Goal: Navigation & Orientation: Find specific page/section

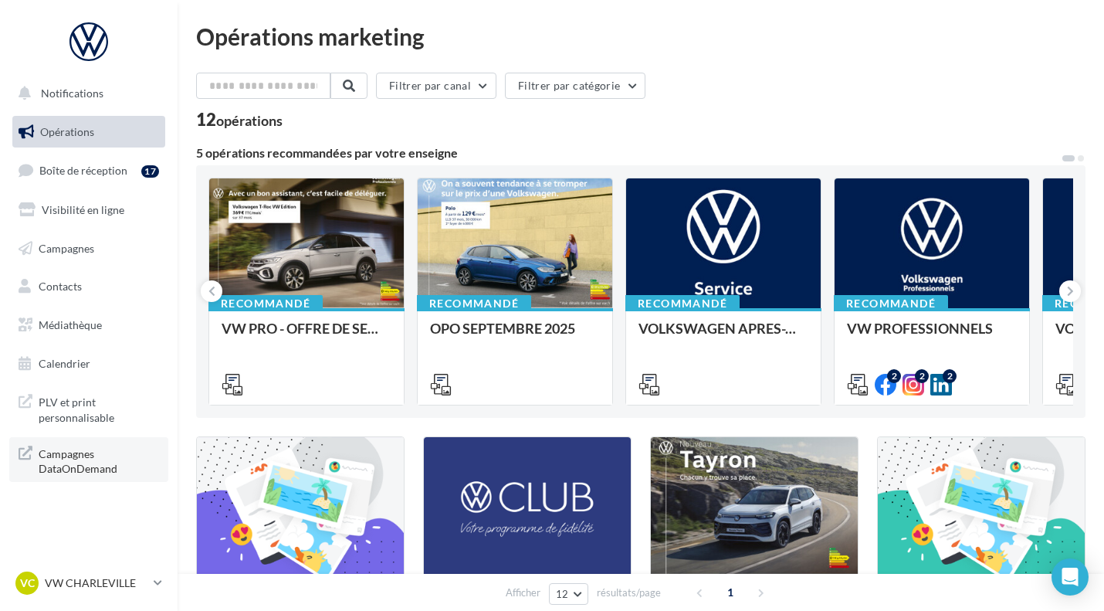
click at [82, 466] on span "Campagnes DataOnDemand" at bounding box center [99, 459] width 120 height 33
click at [85, 215] on span "Visibilité en ligne" at bounding box center [83, 209] width 83 height 13
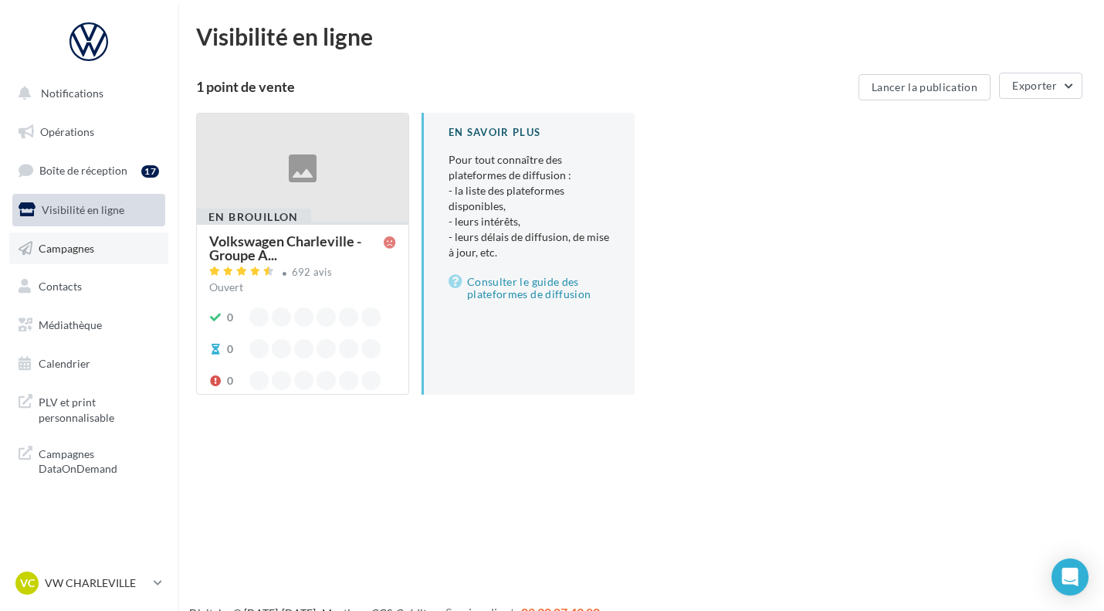
click at [89, 258] on link "Campagnes" at bounding box center [88, 248] width 159 height 32
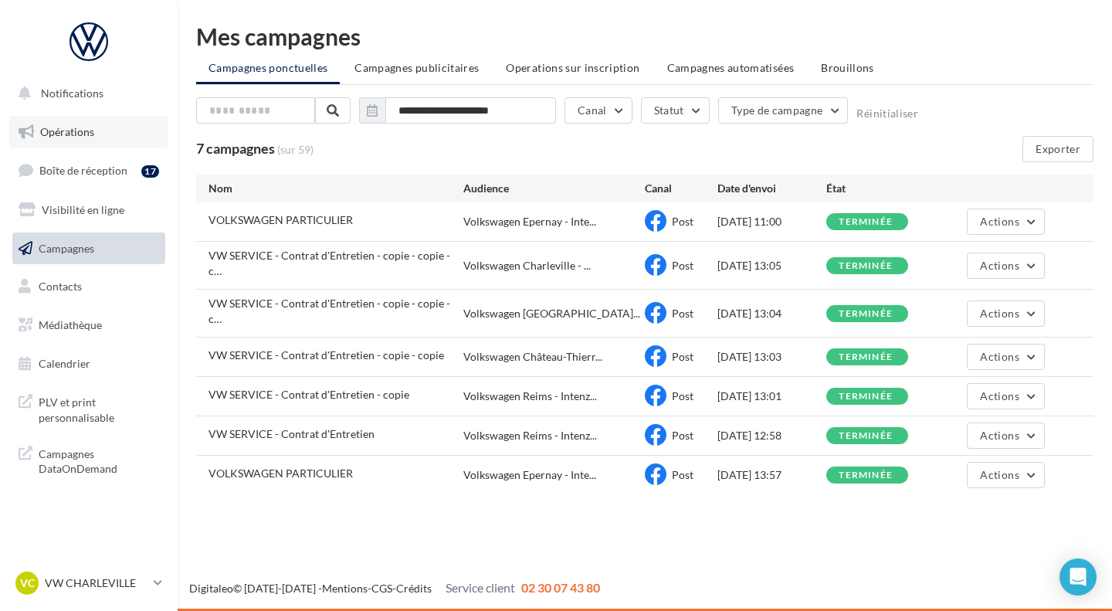
click at [83, 125] on span "Opérations" at bounding box center [67, 131] width 54 height 13
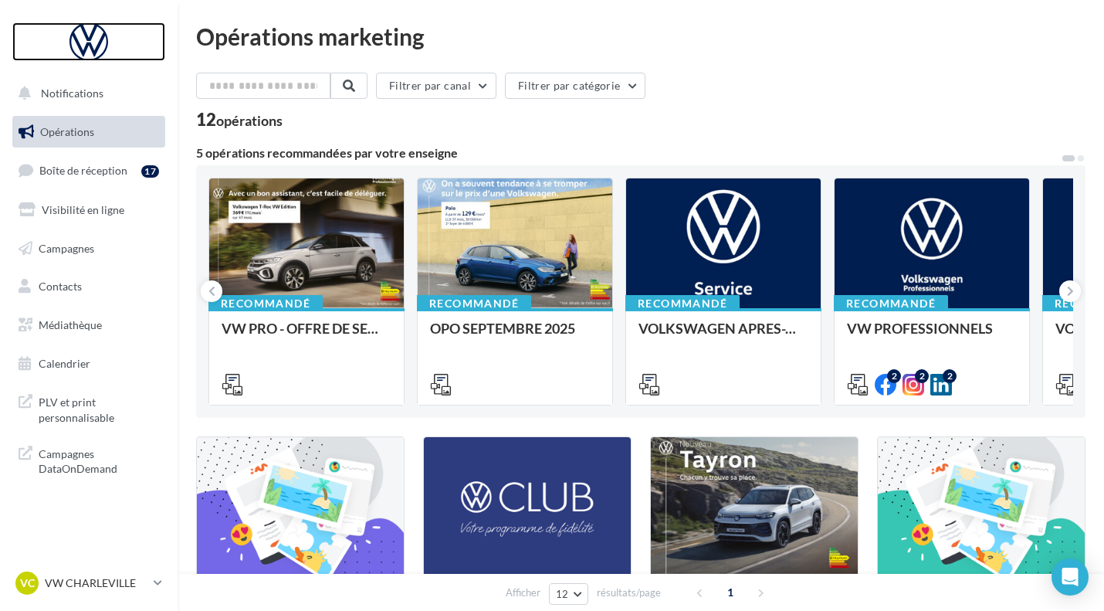
click at [103, 36] on div at bounding box center [89, 41] width 124 height 39
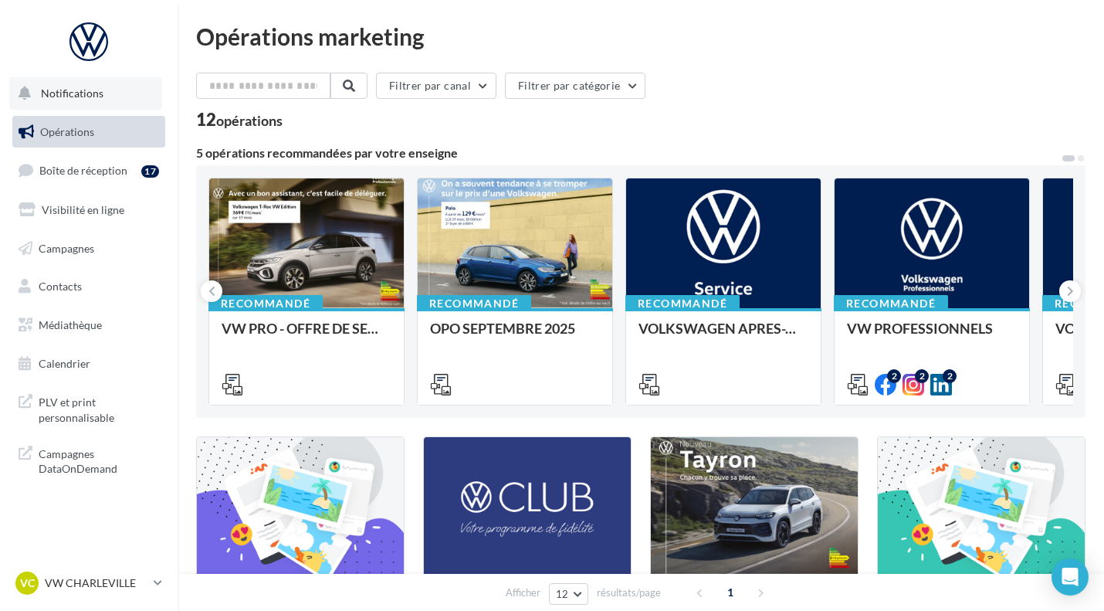
click at [67, 90] on span "Notifications" at bounding box center [72, 92] width 63 height 13
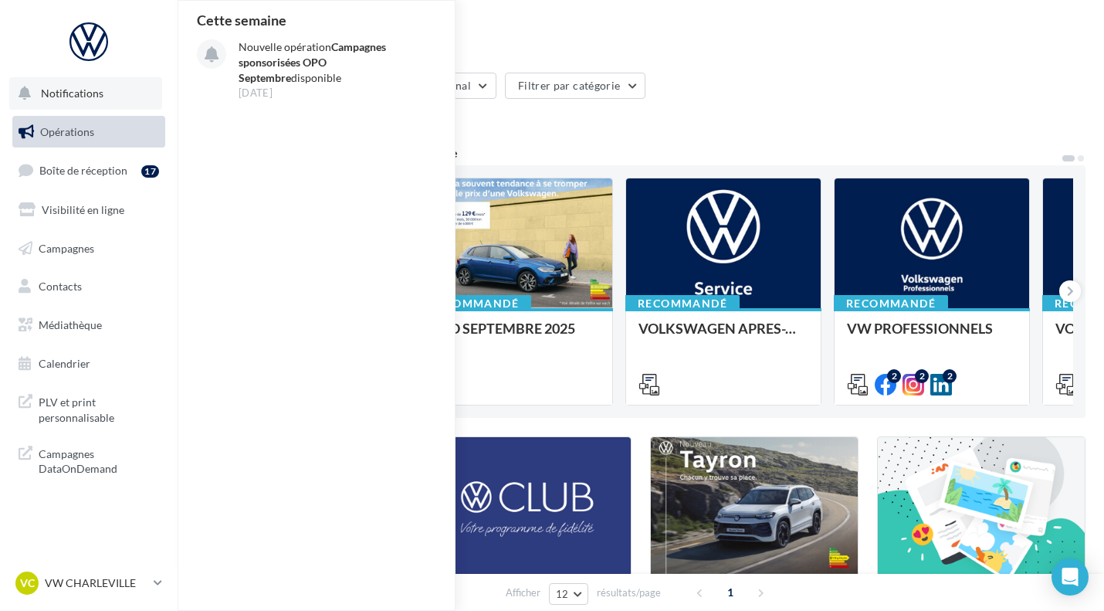
click at [110, 93] on button "Notifications Cette semaine Nouvelle opération Campagnes sponsorisées OPO Septe…" at bounding box center [85, 93] width 153 height 32
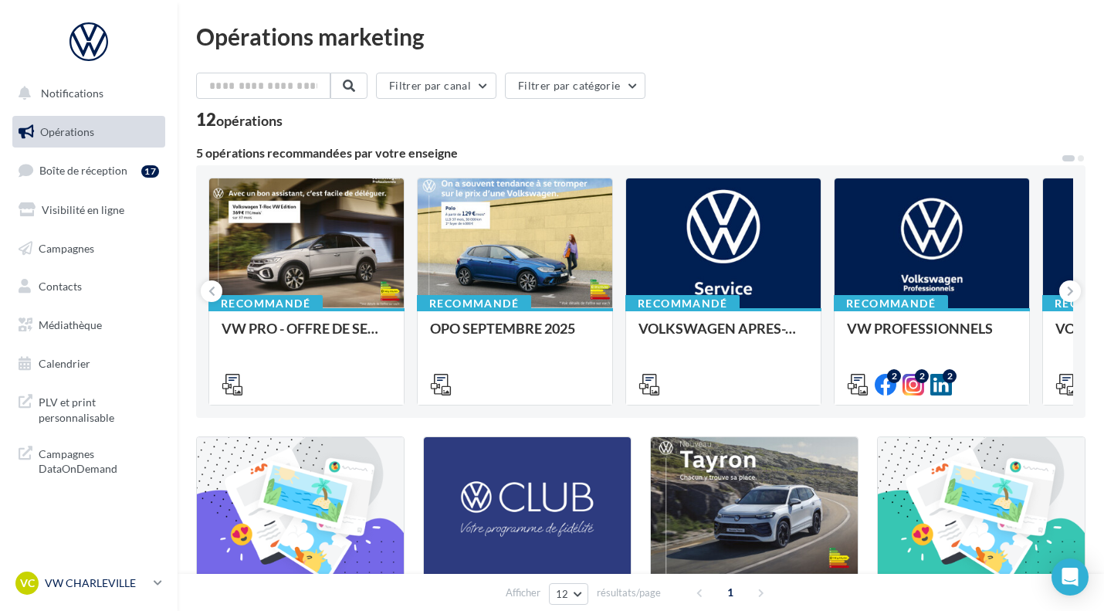
click at [101, 587] on p "VW CHARLEVILLE" at bounding box center [96, 582] width 103 height 15
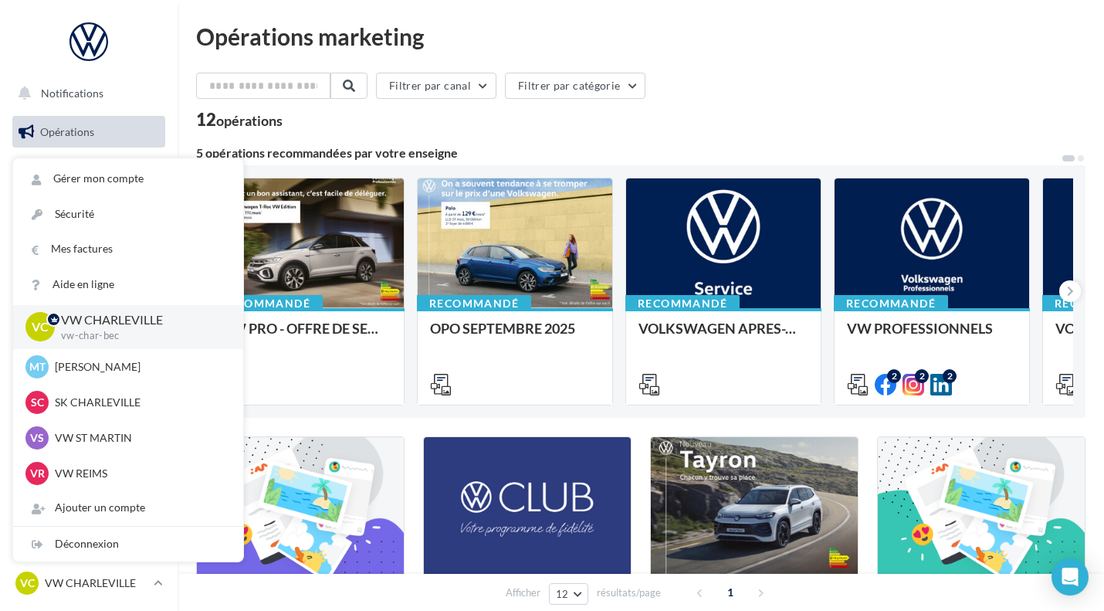
click at [762, 87] on div "Filtrer par canal Filtrer par catégorie" at bounding box center [641, 89] width 890 height 32
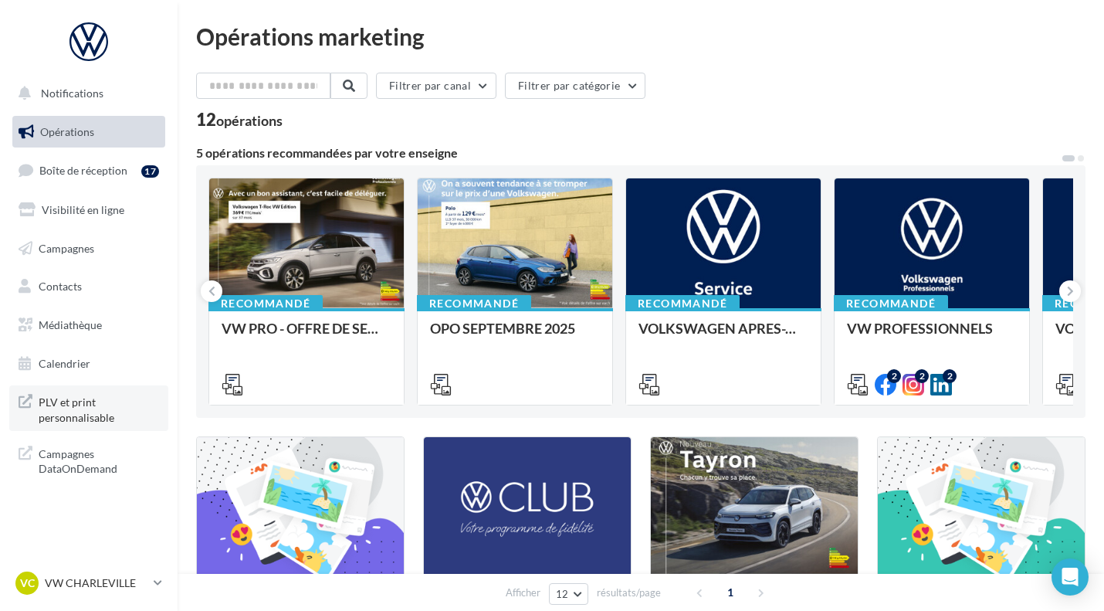
click at [72, 403] on span "PLV et print personnalisable" at bounding box center [99, 407] width 120 height 33
click at [69, 332] on link "Médiathèque" at bounding box center [88, 325] width 159 height 32
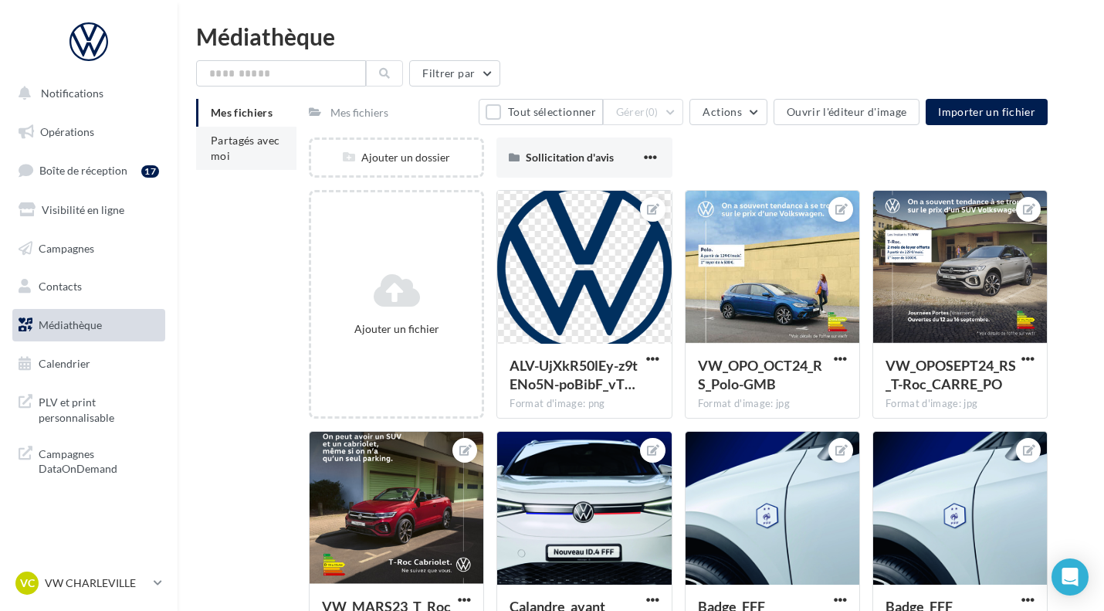
click at [232, 156] on li "Partagés avec moi" at bounding box center [246, 148] width 100 height 43
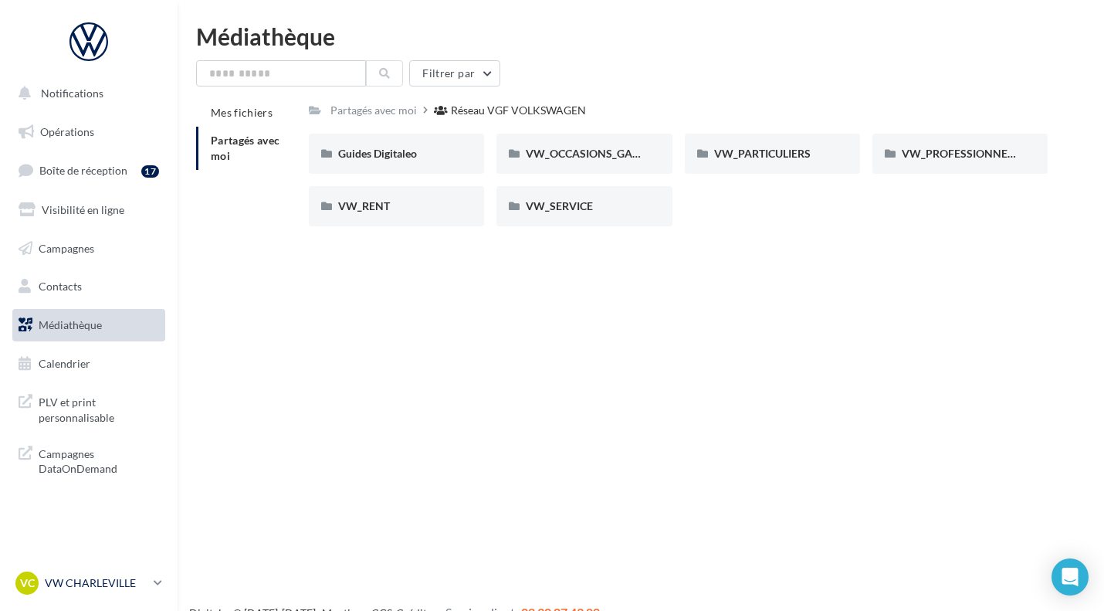
click at [113, 577] on p "VW CHARLEVILLE" at bounding box center [96, 582] width 103 height 15
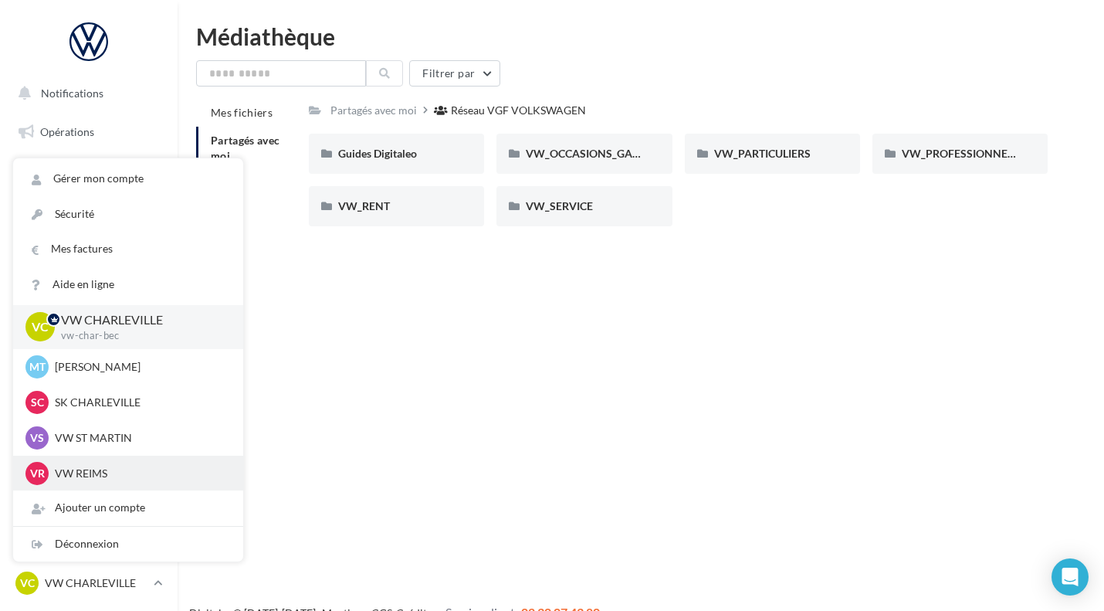
scroll to position [107, 0]
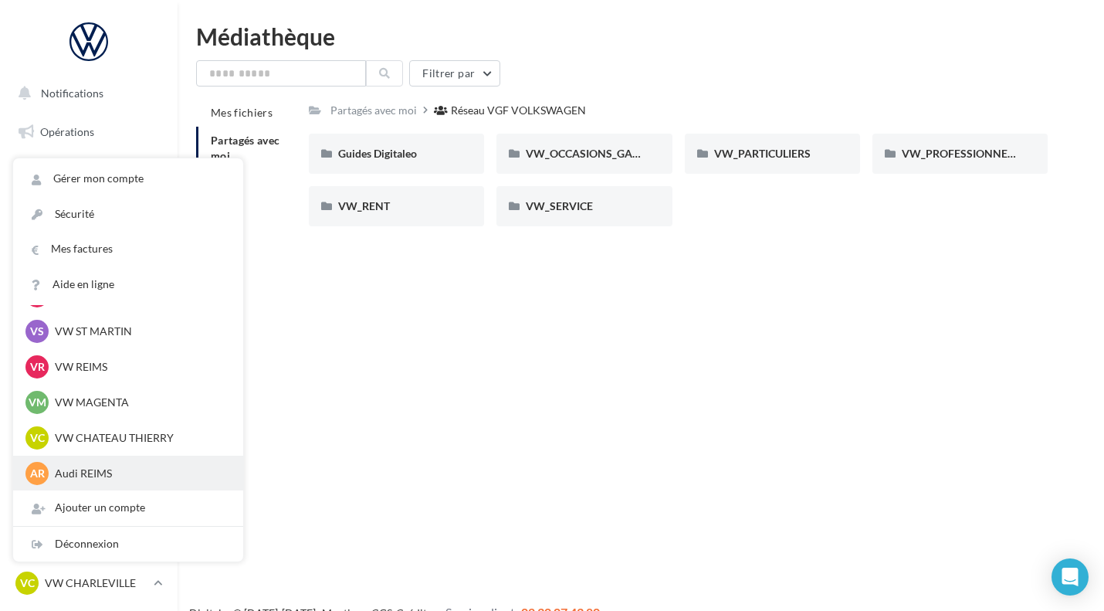
click at [82, 466] on p "Audi REIMS" at bounding box center [140, 473] width 170 height 15
